Goal: Task Accomplishment & Management: Manage account settings

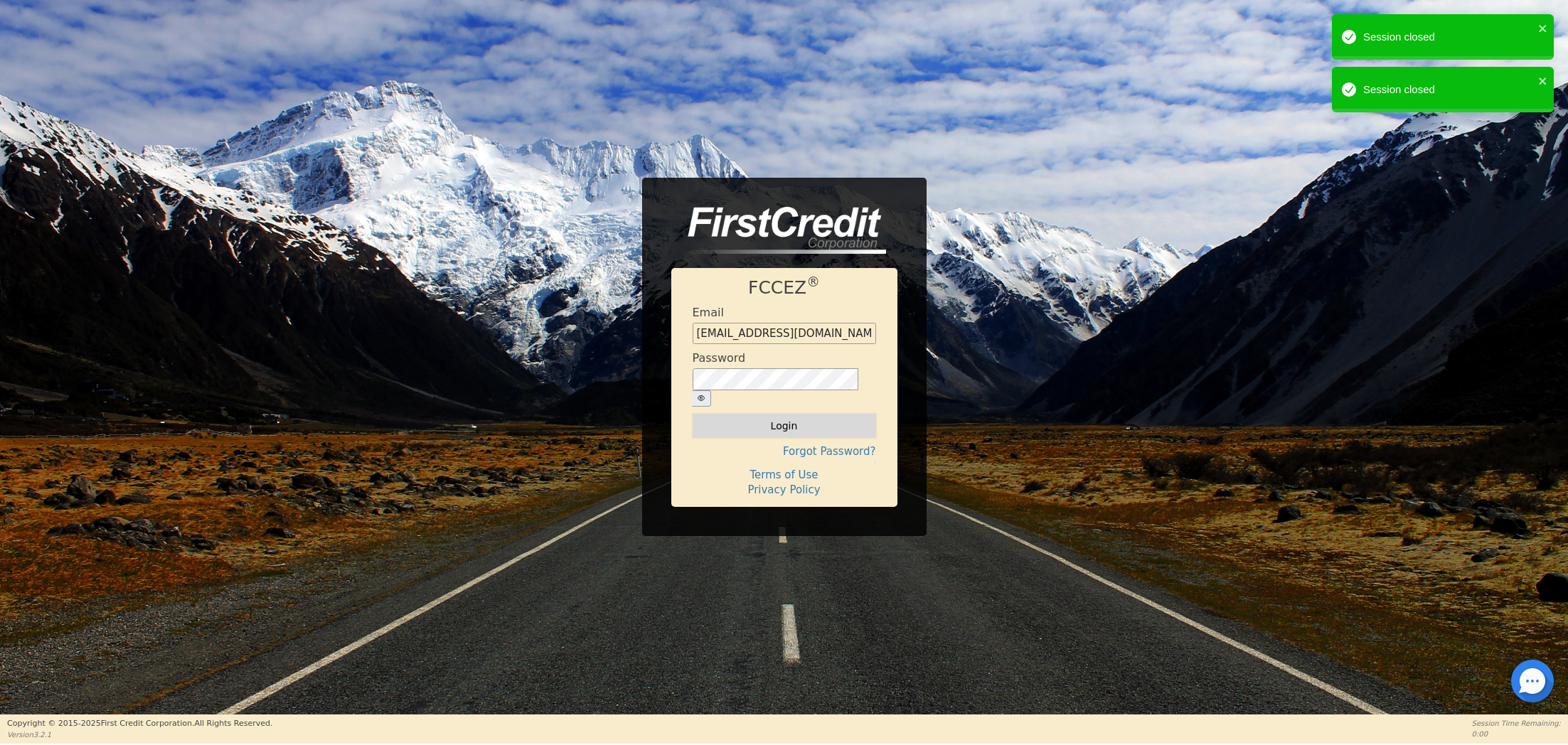
click at [735, 414] on button "Login" at bounding box center [784, 426] width 184 height 24
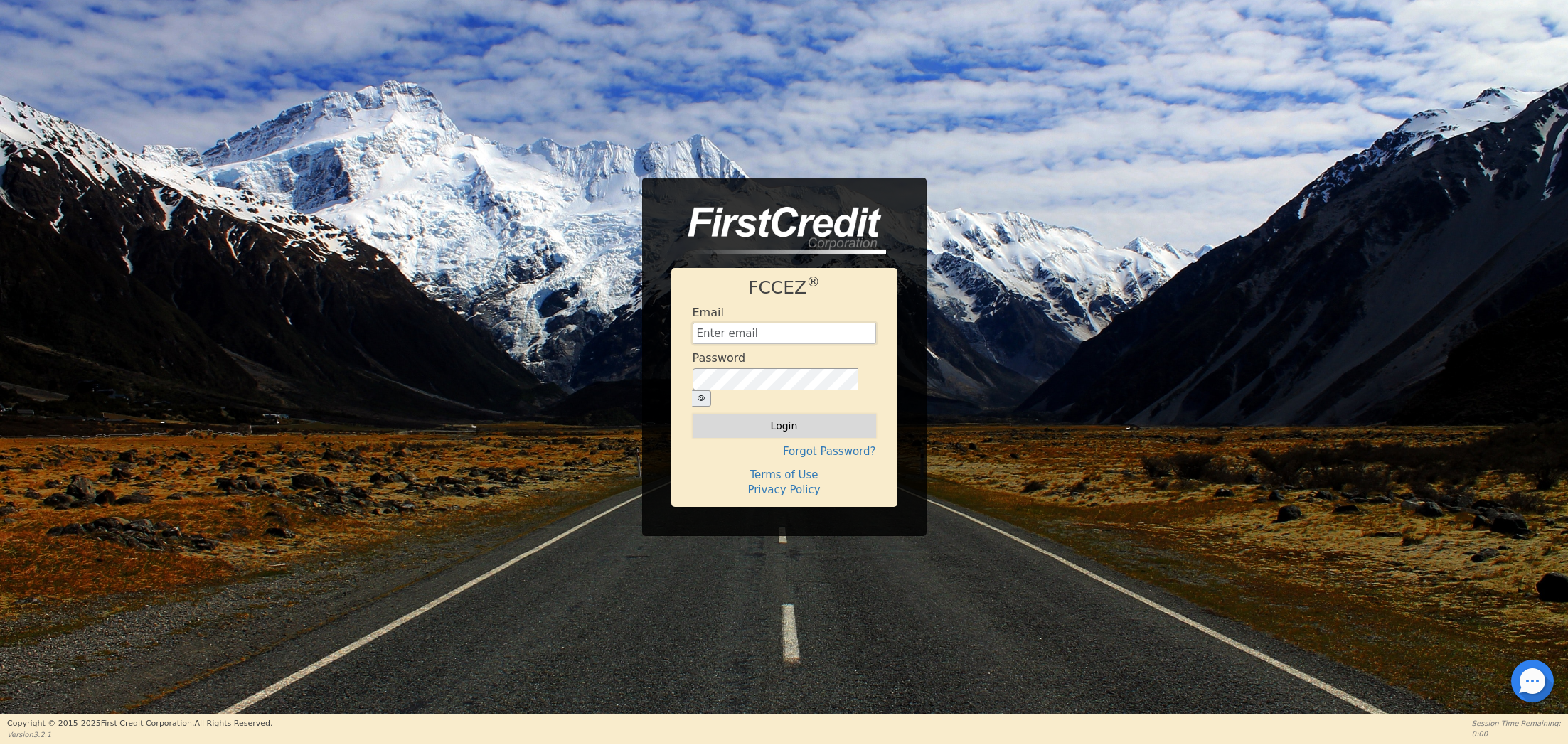
type input "[EMAIL_ADDRESS][DOMAIN_NAME]"
click at [758, 419] on button "Login" at bounding box center [784, 426] width 184 height 24
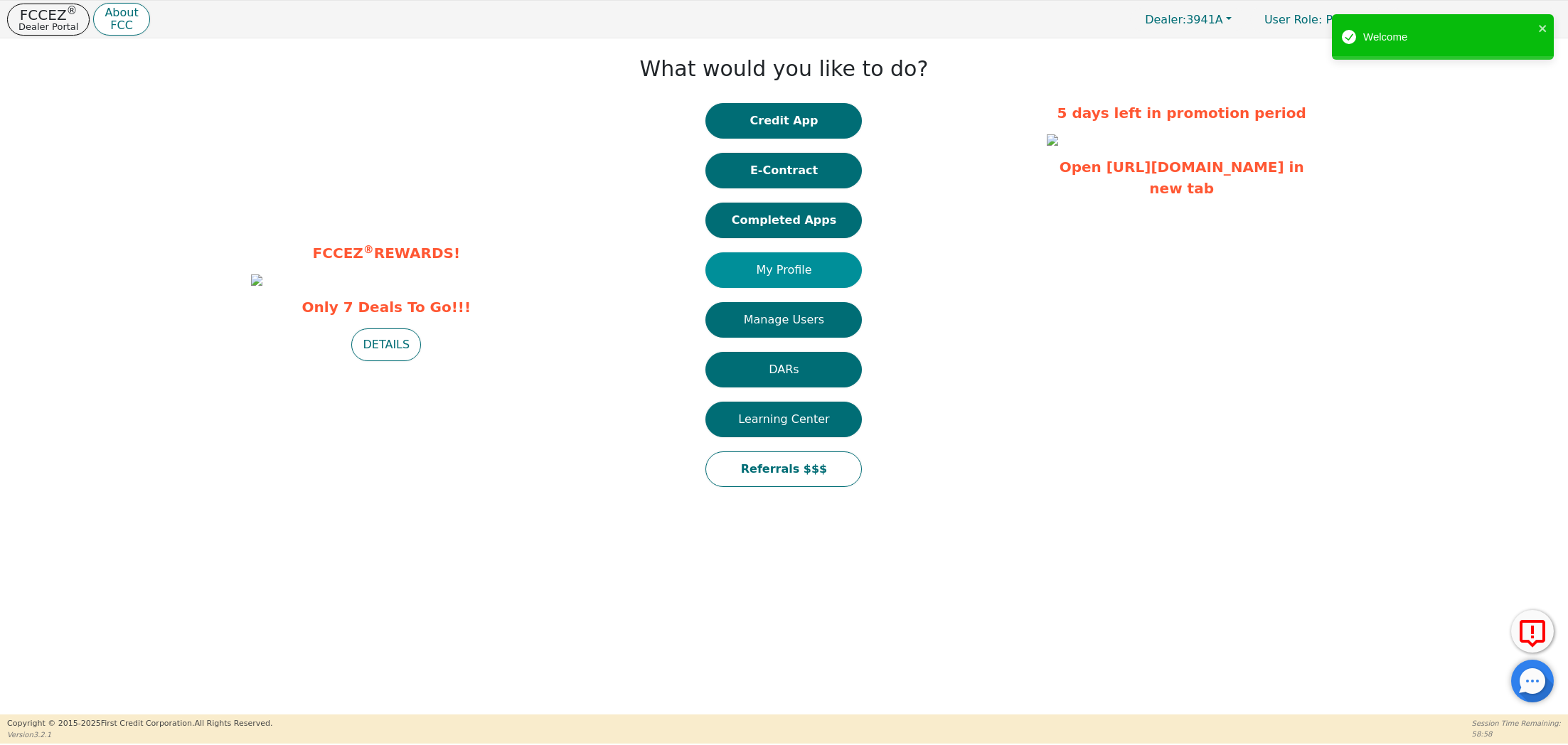
click at [769, 270] on button "My Profile" at bounding box center [784, 270] width 156 height 35
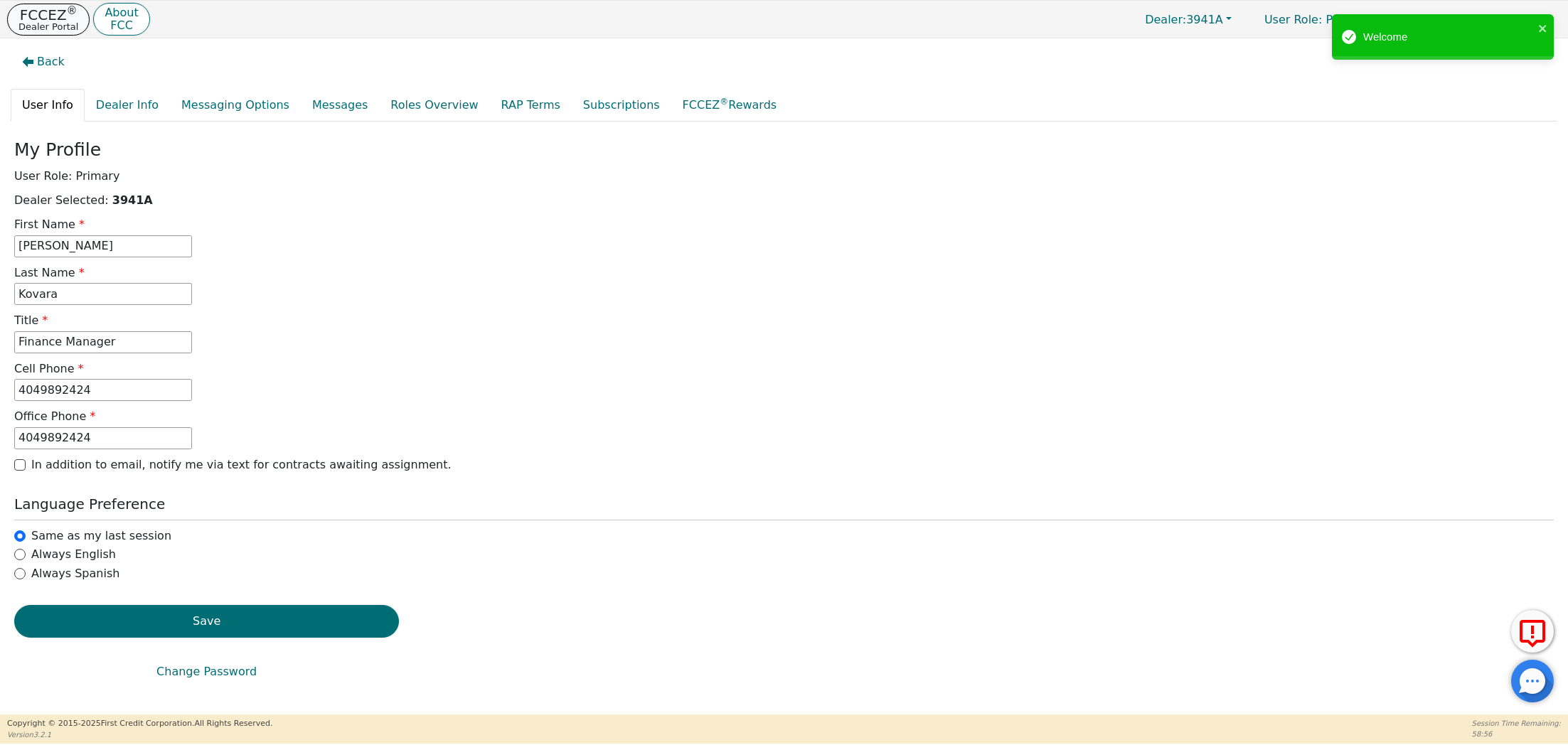
click at [44, 9] on p "FCCEZ ®" at bounding box center [48, 15] width 60 height 14
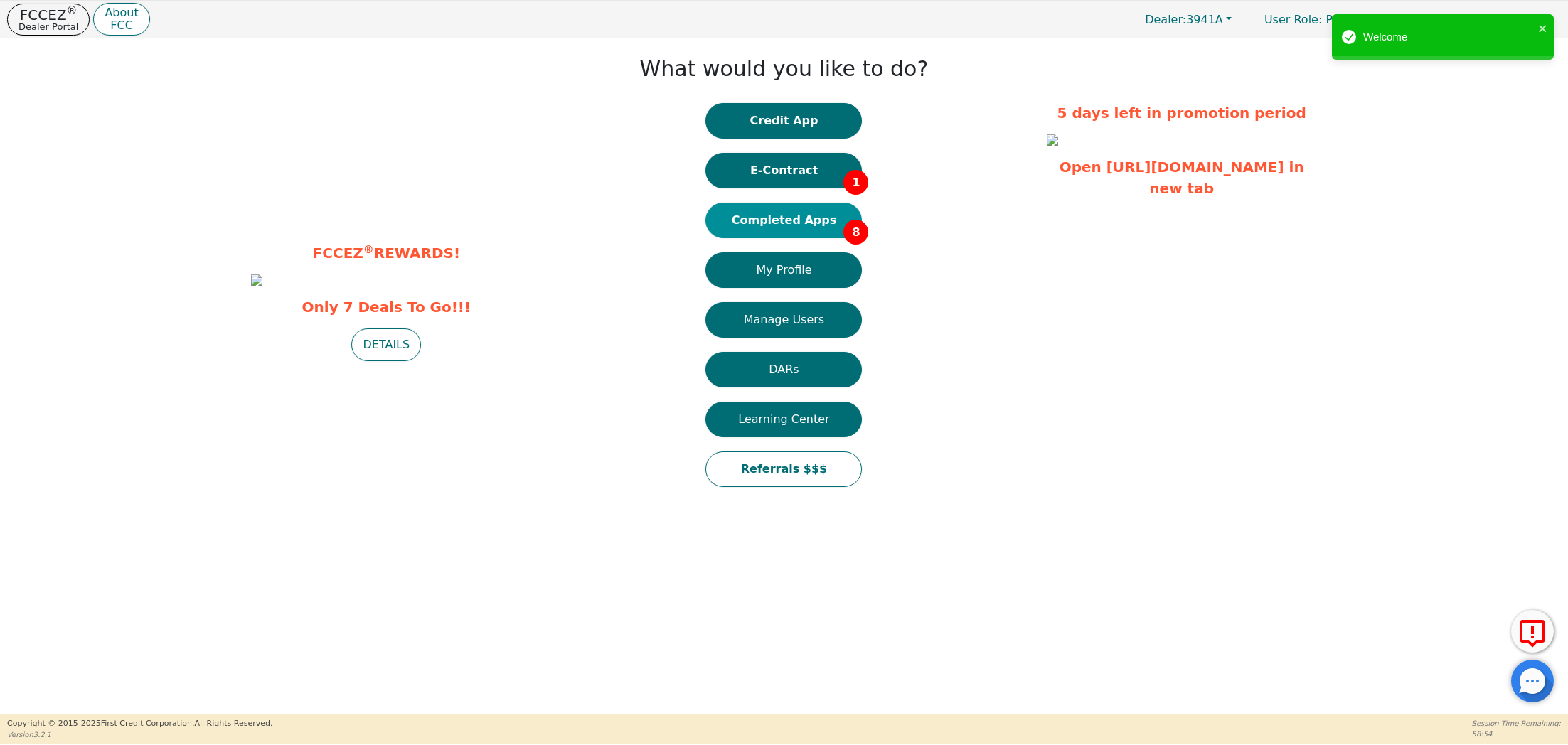
click at [785, 226] on button "Completed Apps 8" at bounding box center [784, 221] width 156 height 35
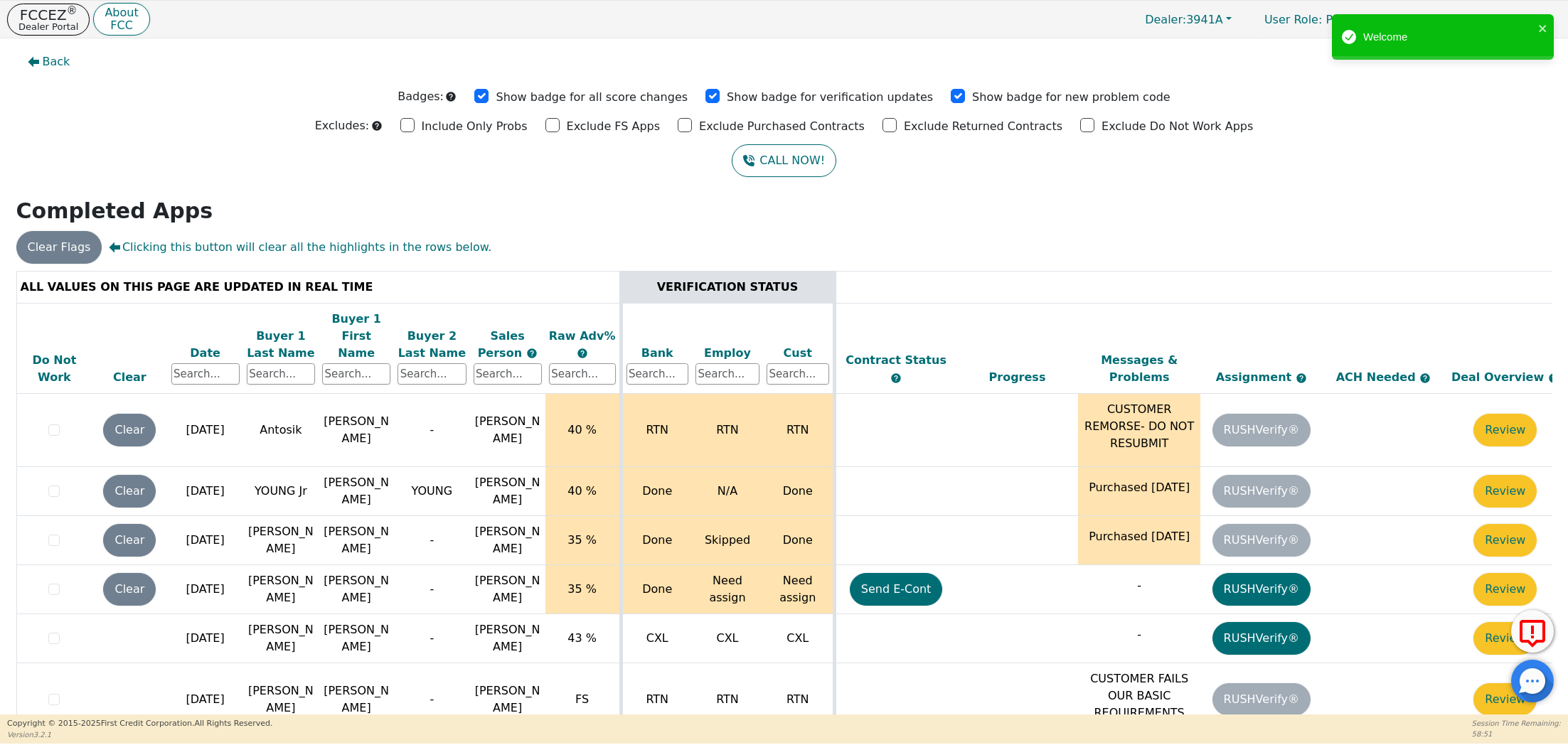
click at [201, 345] on div "Date" at bounding box center [205, 353] width 68 height 17
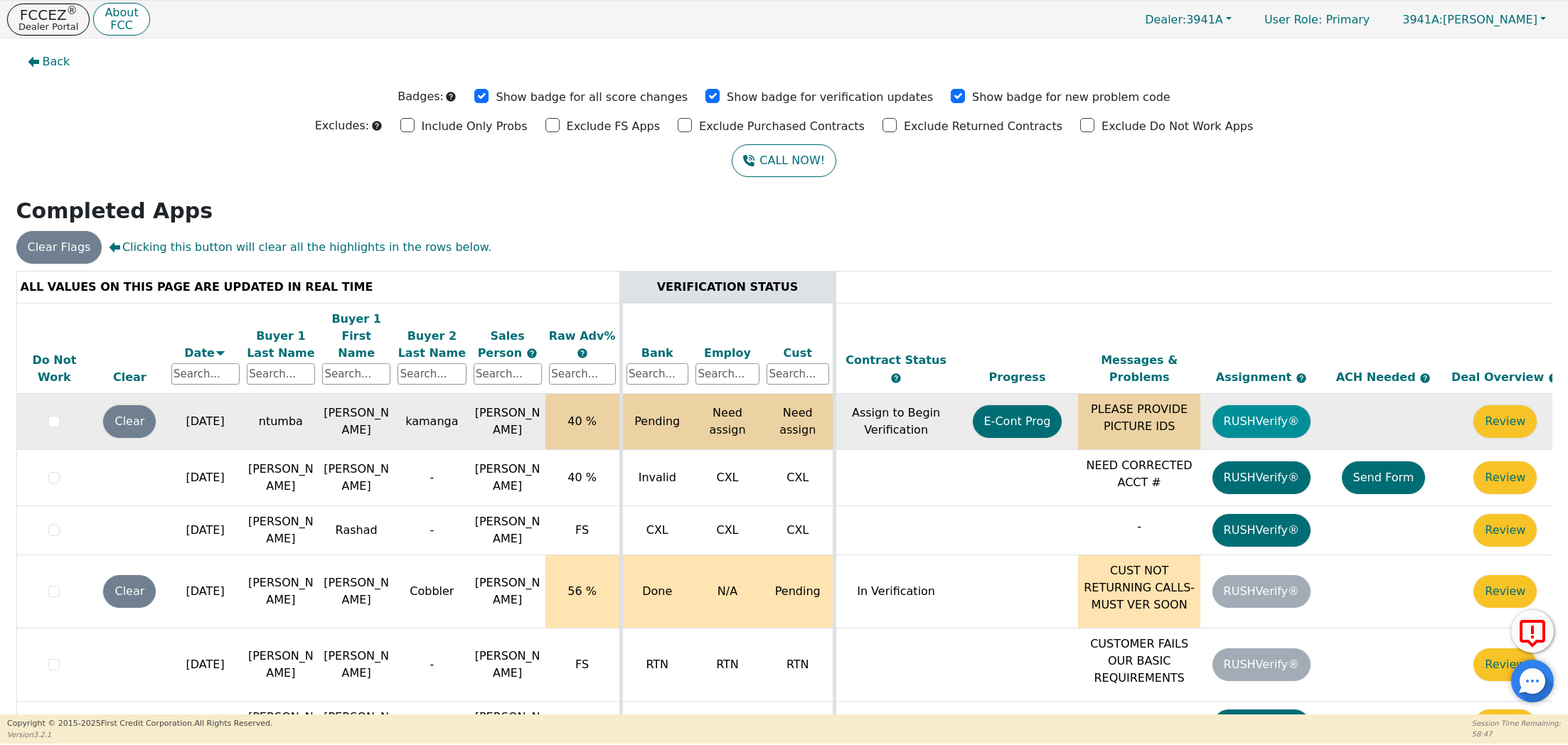
click at [1256, 405] on button "RUSHVerify®" at bounding box center [1262, 421] width 98 height 33
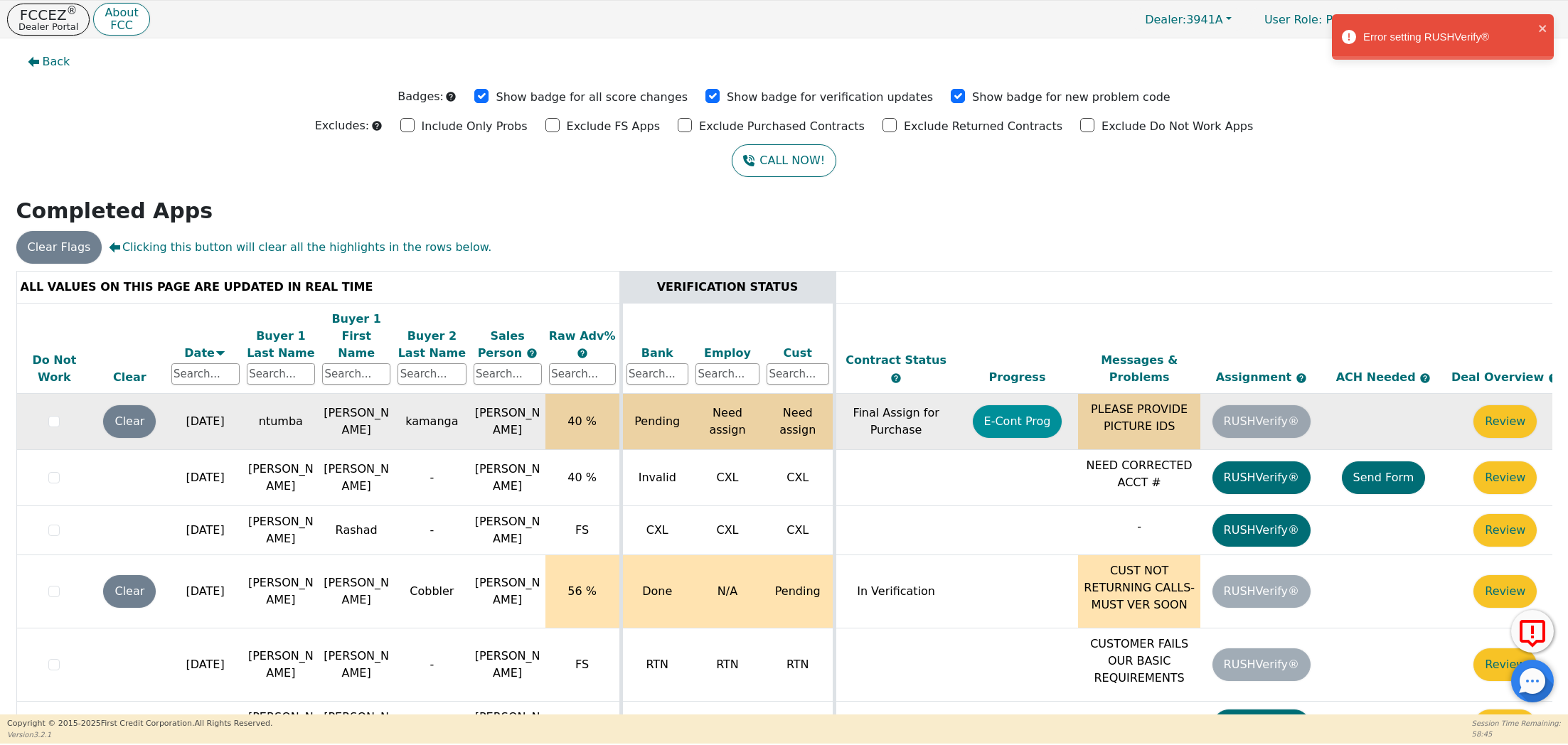
click at [1024, 405] on button "E-Cont Prog" at bounding box center [1017, 421] width 89 height 33
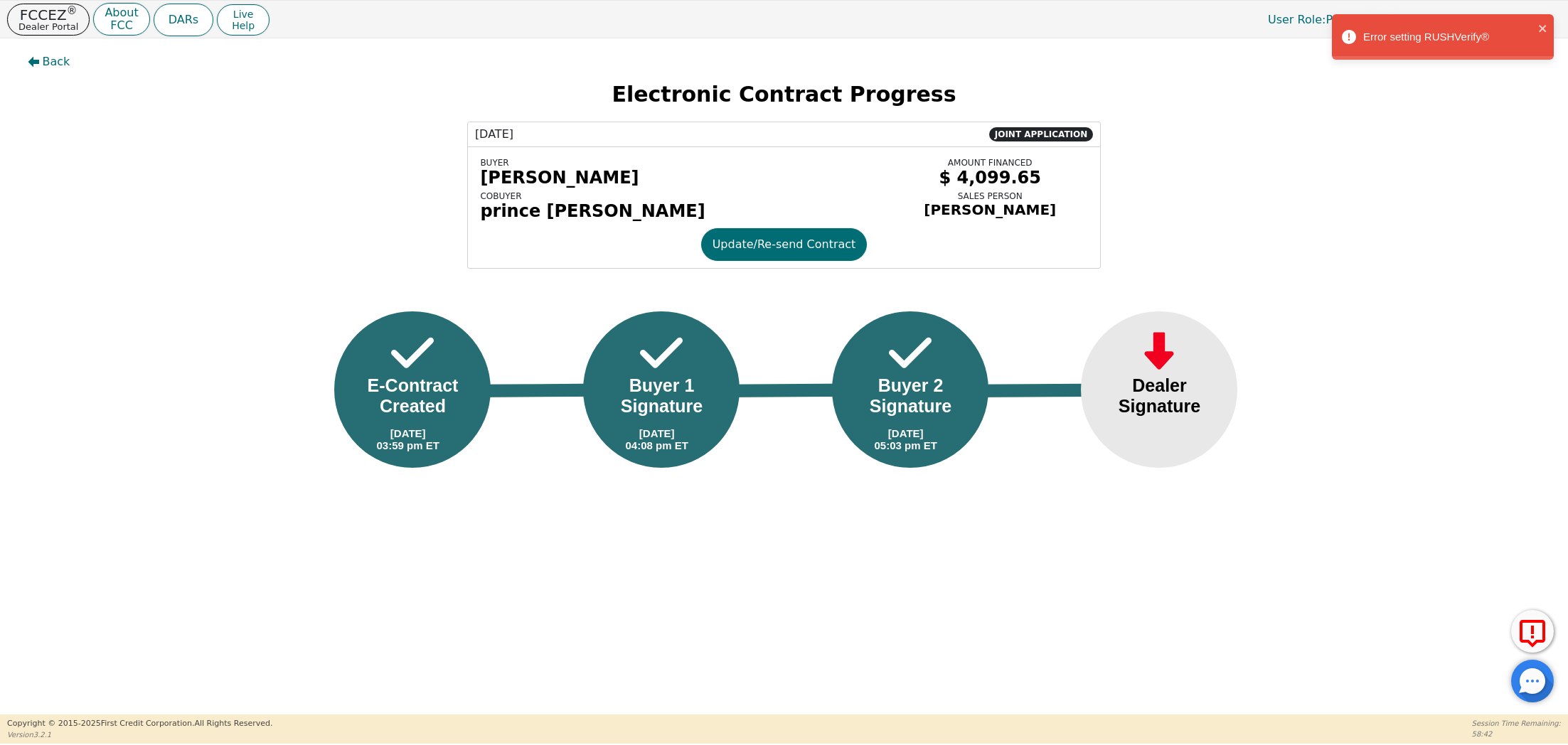
click at [1189, 396] on div "Dealer Signature" at bounding box center [1160, 395] width 115 height 41
click at [50, 22] on p "Dealer Portal" at bounding box center [48, 26] width 60 height 9
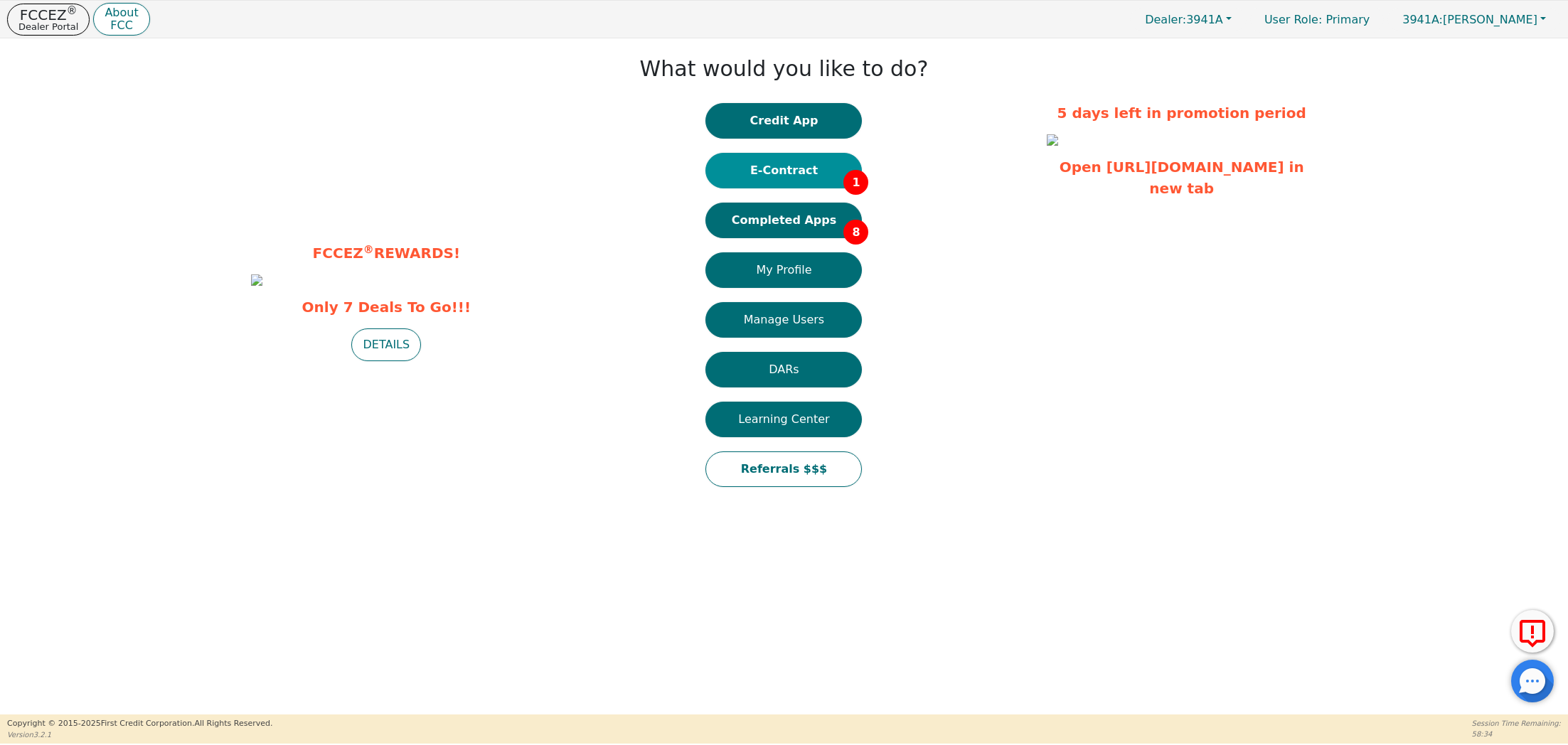
click at [751, 170] on button "E-Contract 1" at bounding box center [784, 171] width 156 height 35
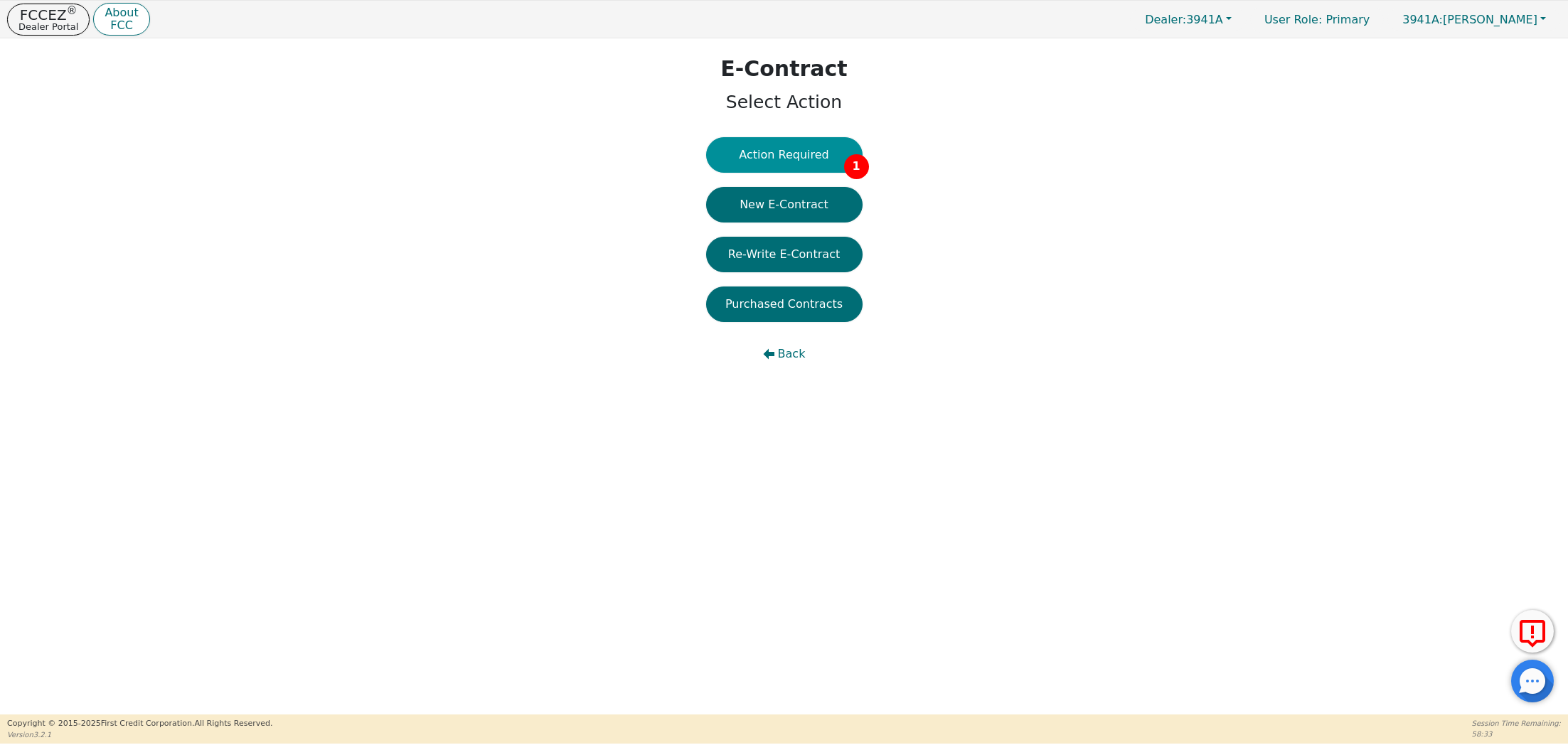
click at [797, 147] on button "Action Required 1" at bounding box center [784, 155] width 156 height 35
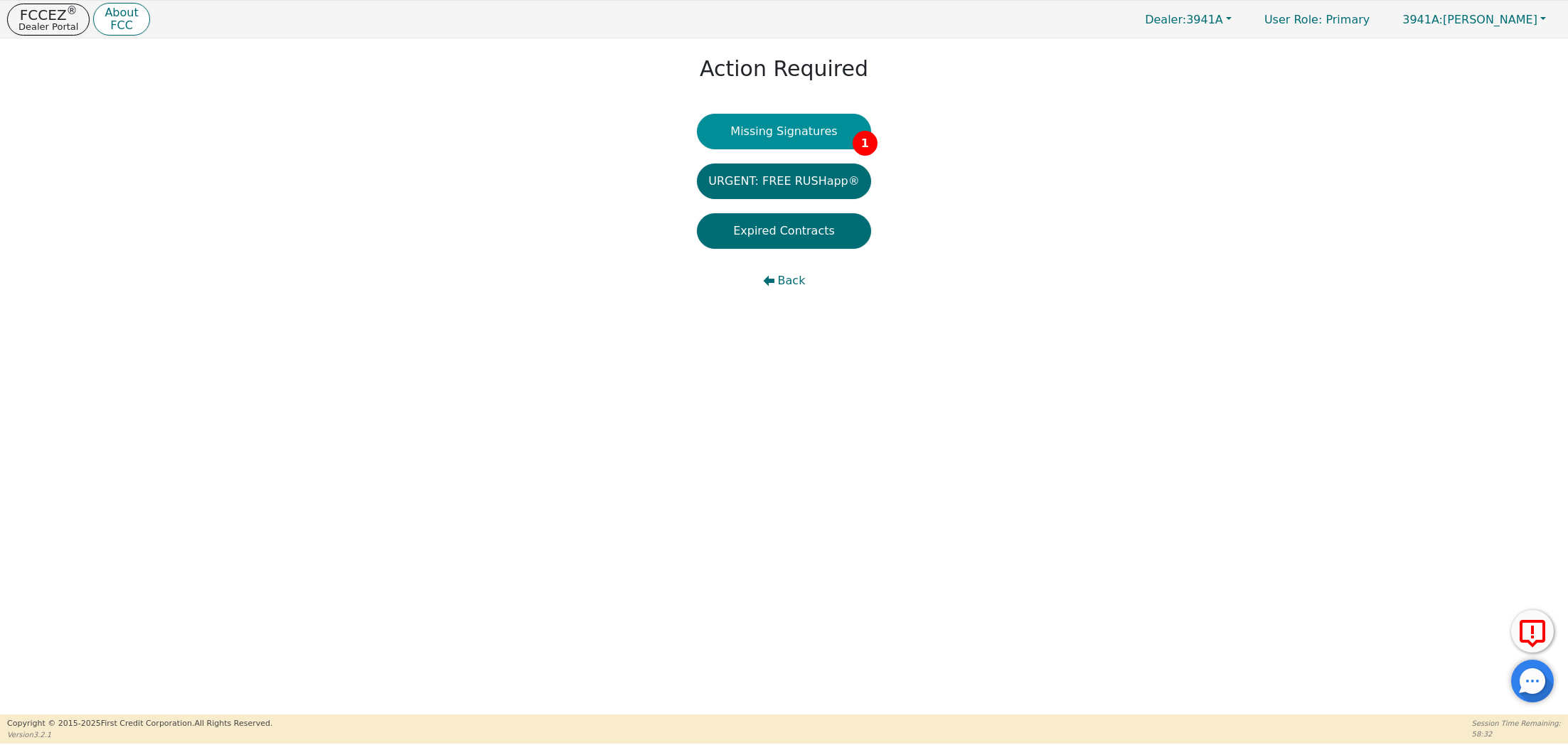
click at [785, 126] on button "Missing Signatures 1" at bounding box center [784, 131] width 174 height 35
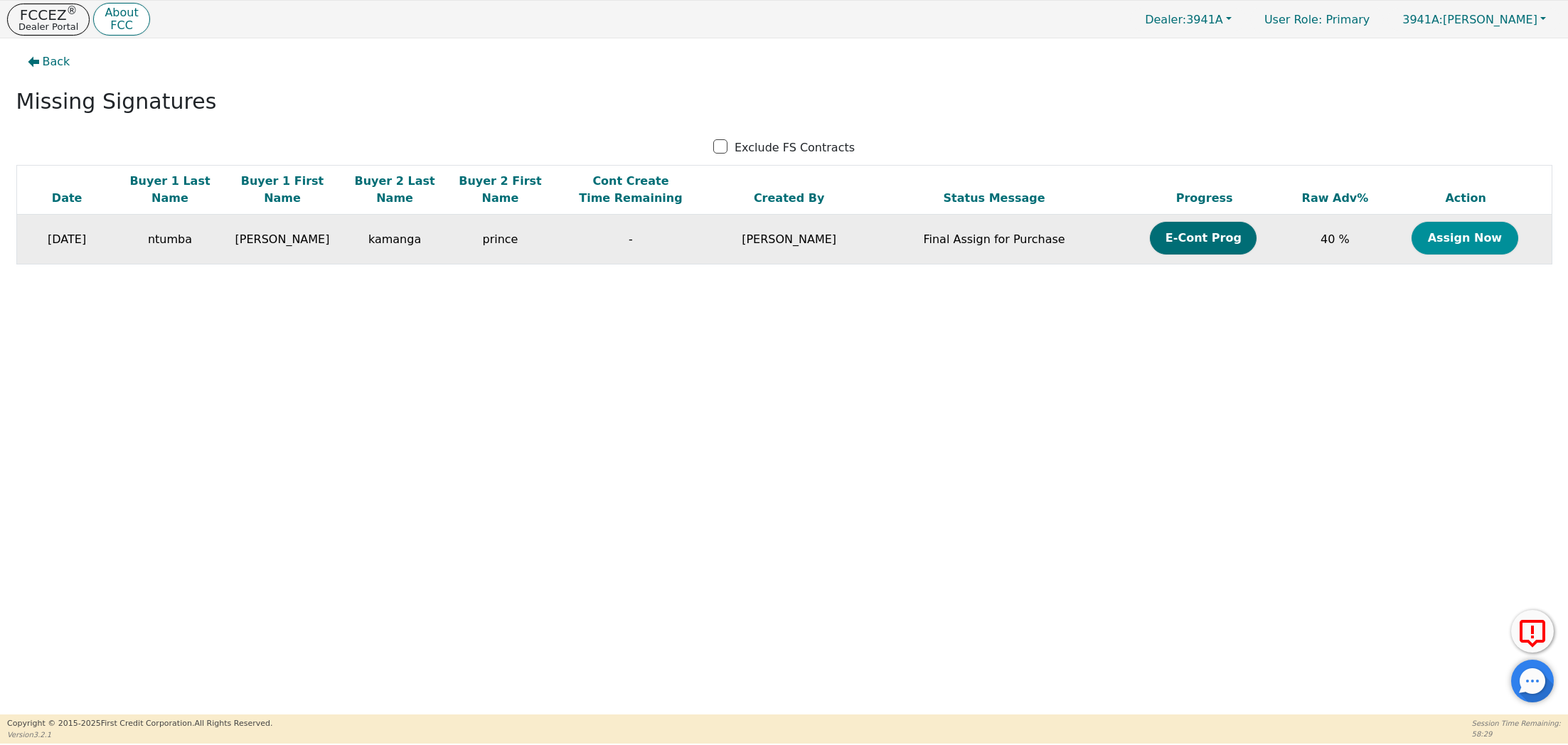
click at [1487, 235] on button "Assign Now" at bounding box center [1465, 238] width 106 height 33
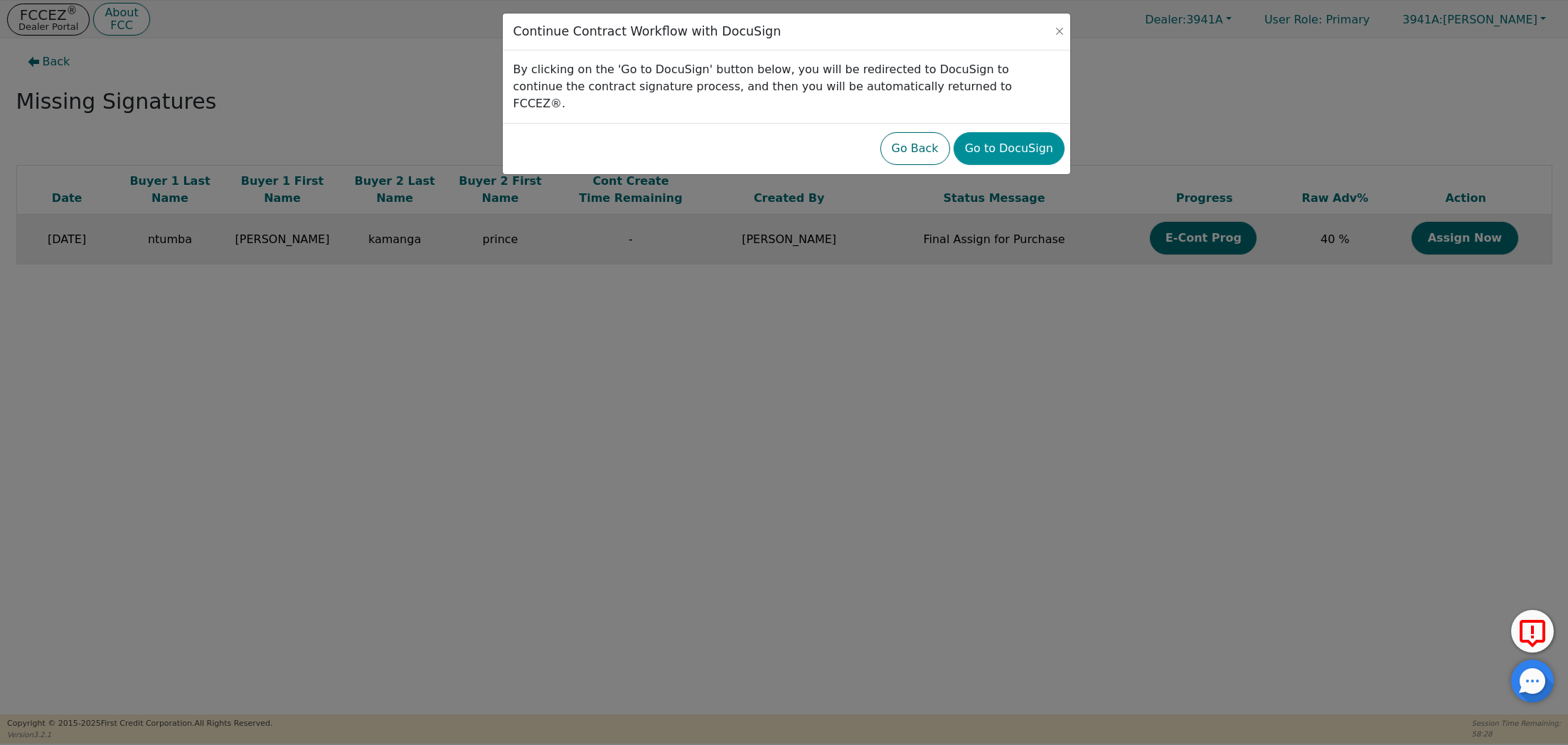
click at [995, 132] on button "Go to DocuSign" at bounding box center [1009, 148] width 111 height 33
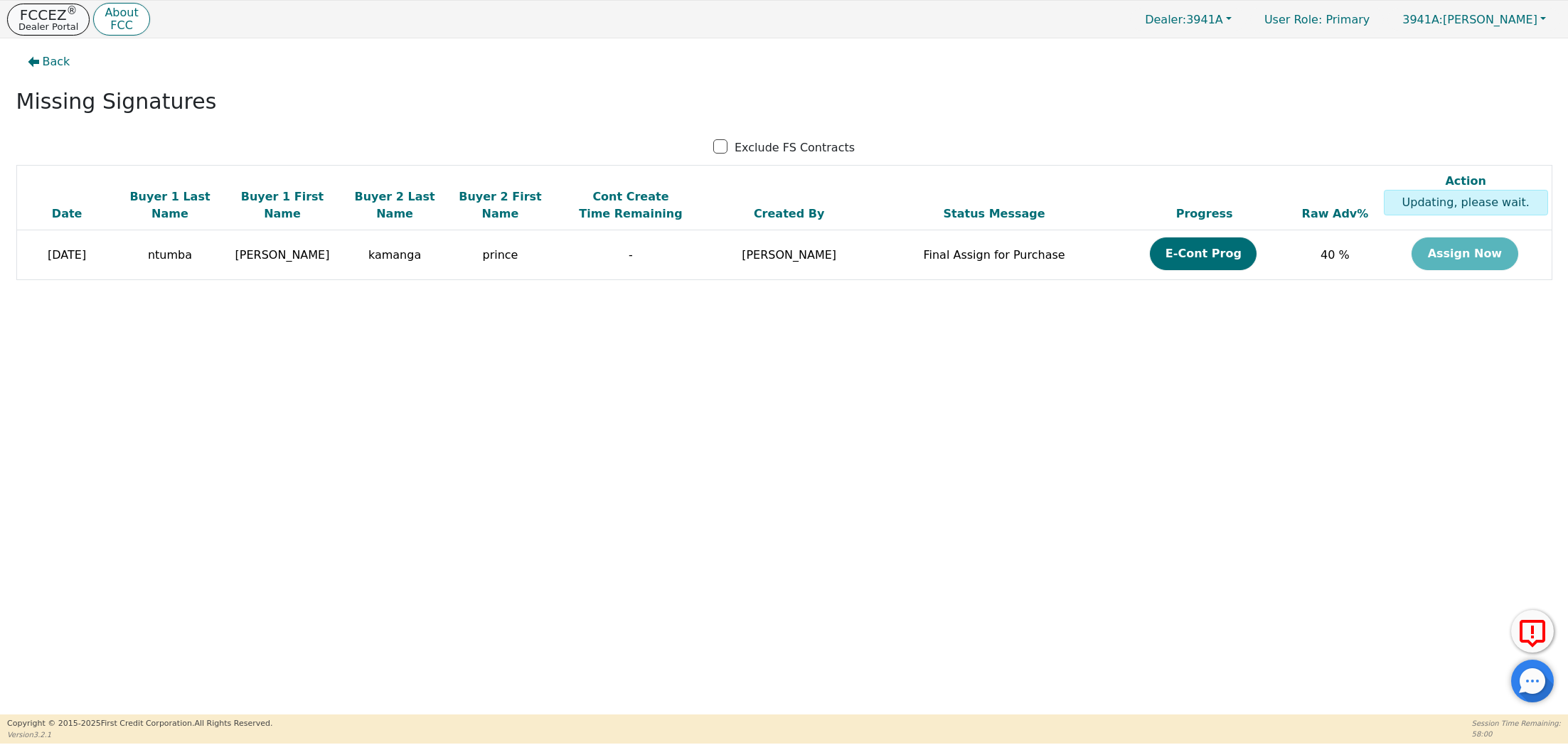
click at [35, 19] on p "FCCEZ ®" at bounding box center [48, 15] width 60 height 14
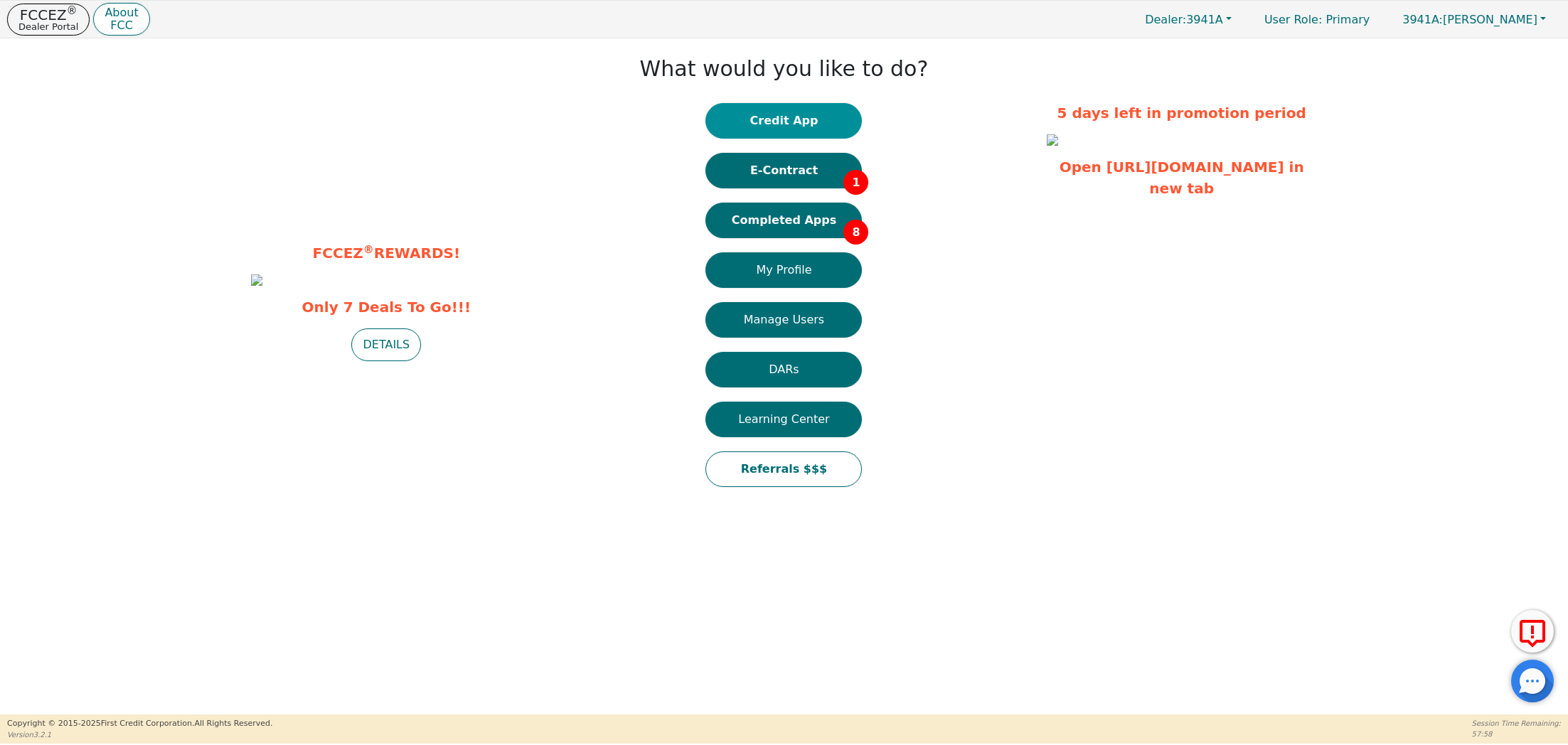
click at [793, 118] on button "Credit App" at bounding box center [784, 121] width 156 height 35
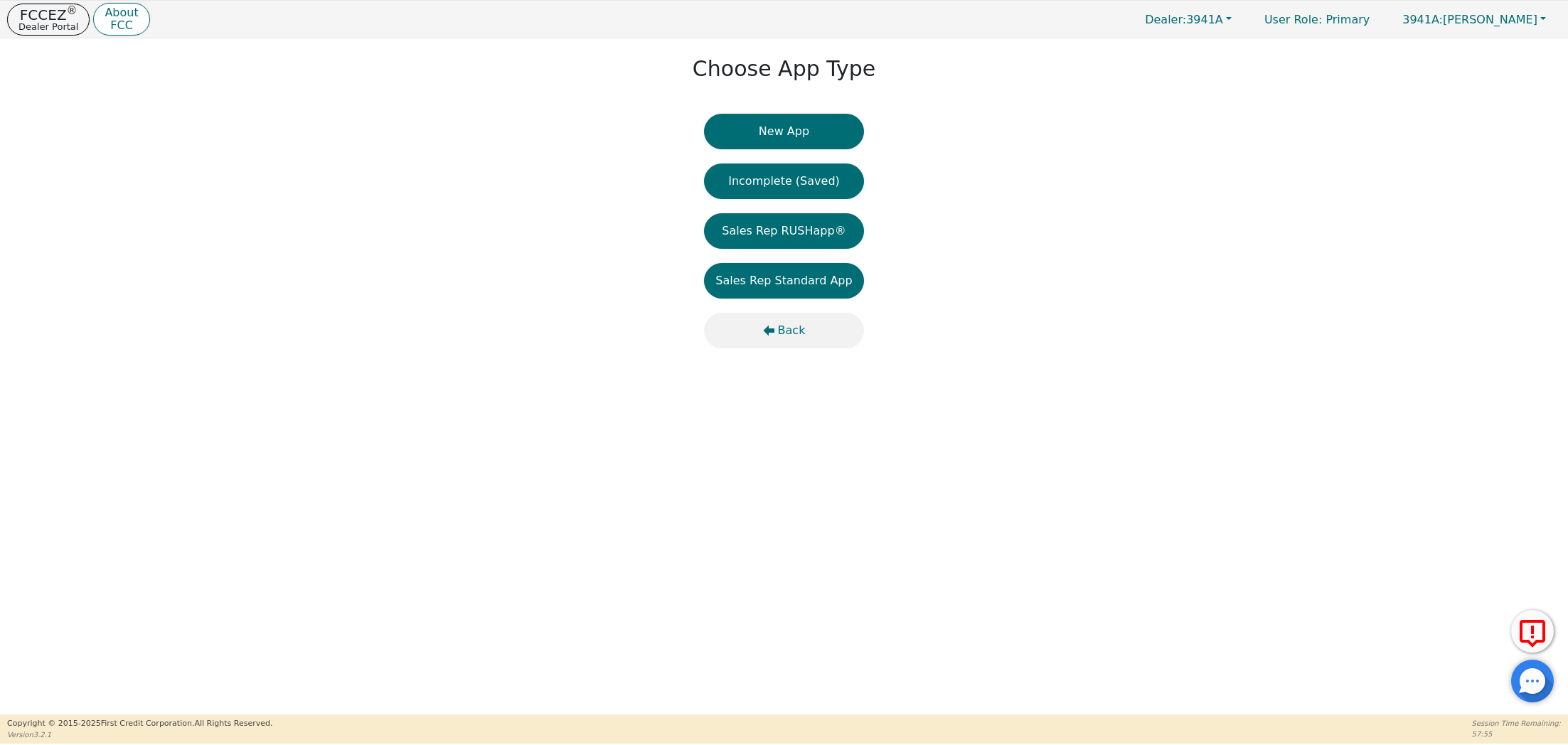
click at [784, 329] on span "Back" at bounding box center [792, 330] width 27 height 17
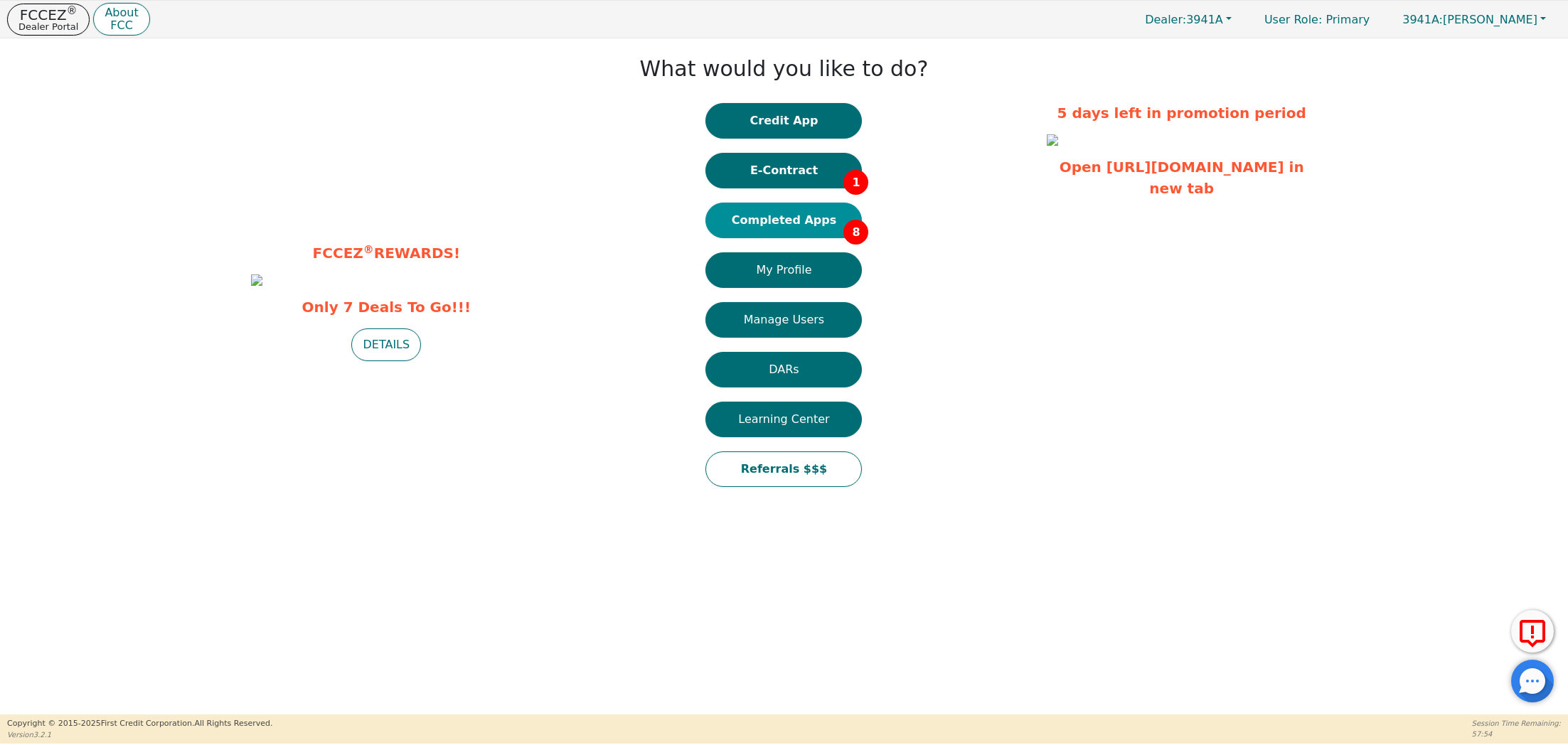
click at [787, 218] on button "Completed Apps 8" at bounding box center [784, 221] width 156 height 35
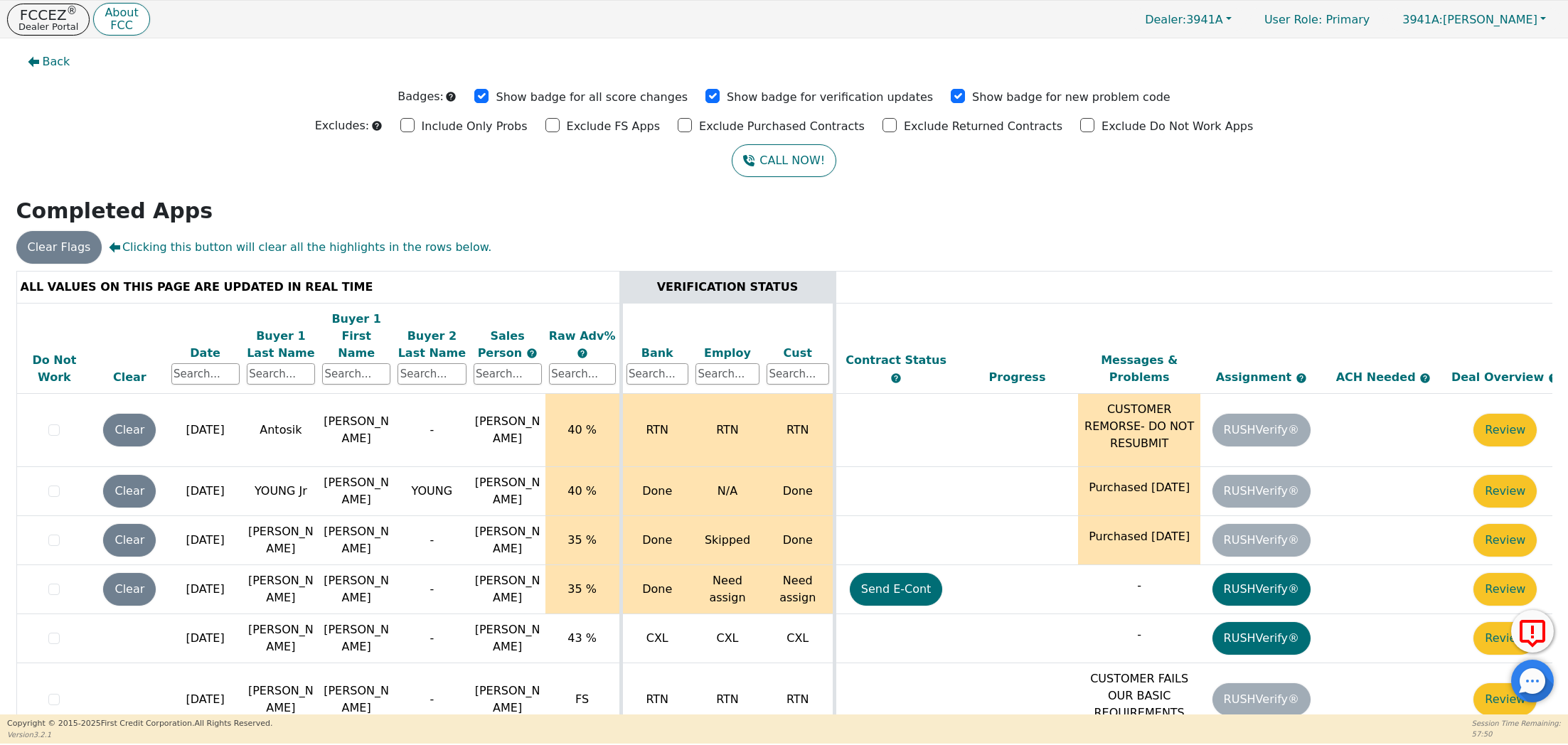
click at [202, 345] on div "Date" at bounding box center [205, 353] width 68 height 17
